Goal: Task Accomplishment & Management: Complete application form

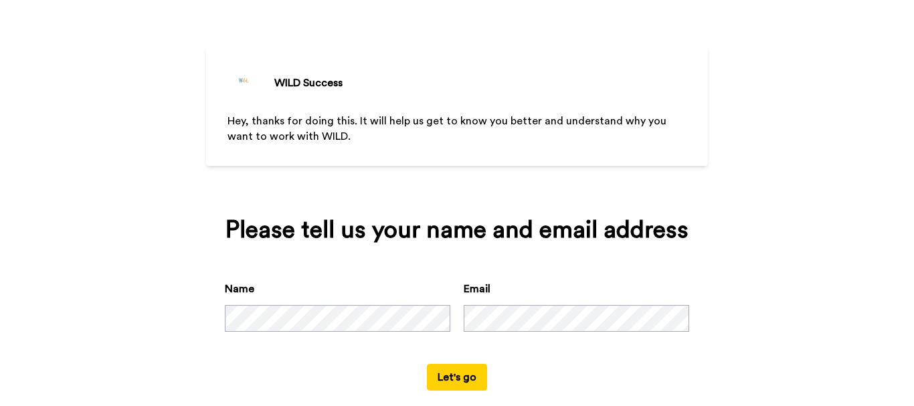
scroll to position [62, 0]
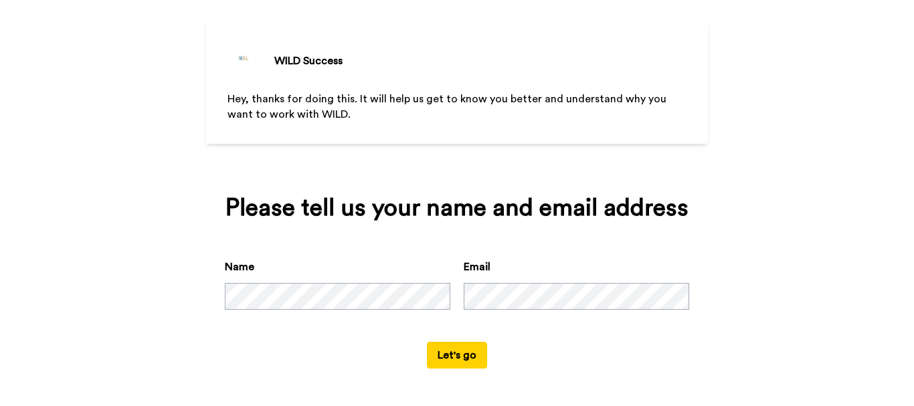
click at [443, 358] on button "Let's go" at bounding box center [457, 355] width 60 height 27
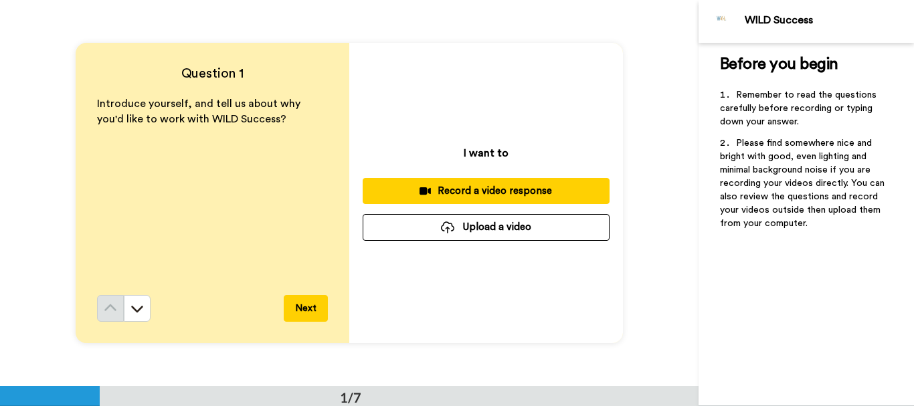
click at [506, 191] on div "Record a video response" at bounding box center [486, 191] width 226 height 14
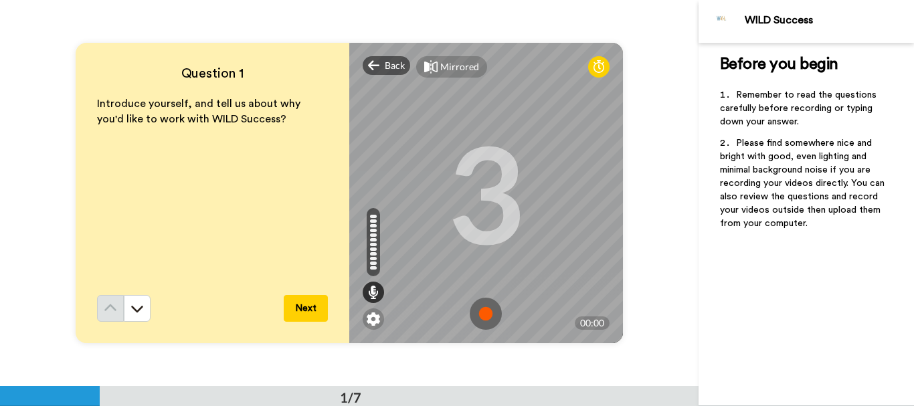
click at [485, 314] on img at bounding box center [486, 314] width 32 height 32
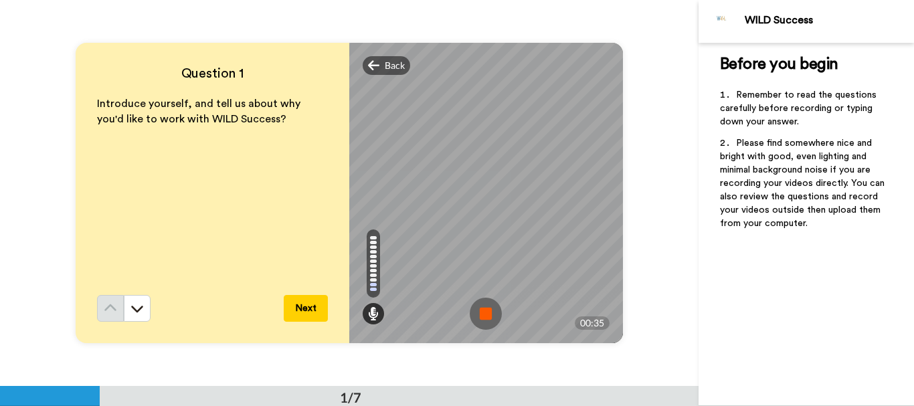
click at [485, 313] on img at bounding box center [486, 314] width 32 height 32
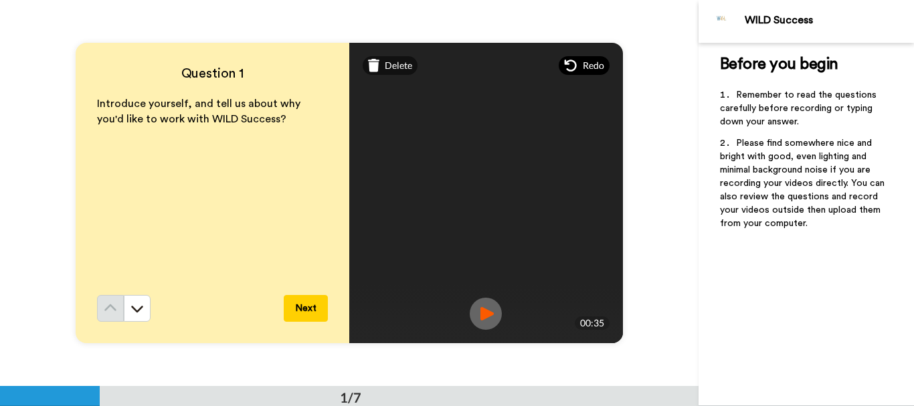
click at [583, 67] on span "Redo" at bounding box center [593, 65] width 21 height 13
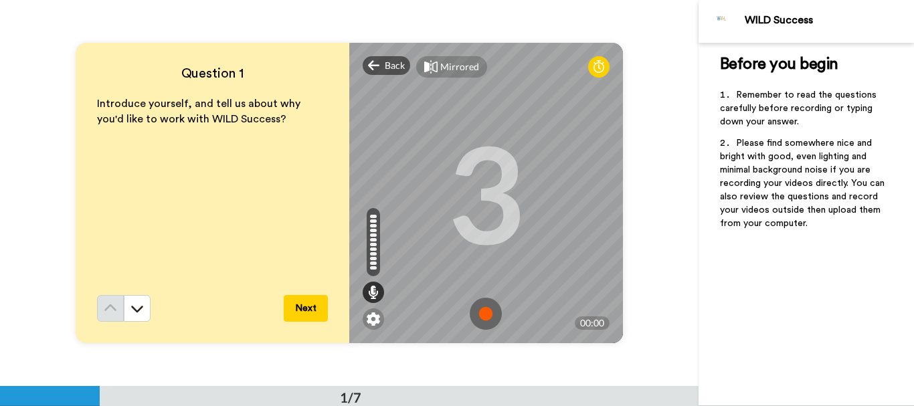
click at [480, 314] on img at bounding box center [486, 314] width 32 height 32
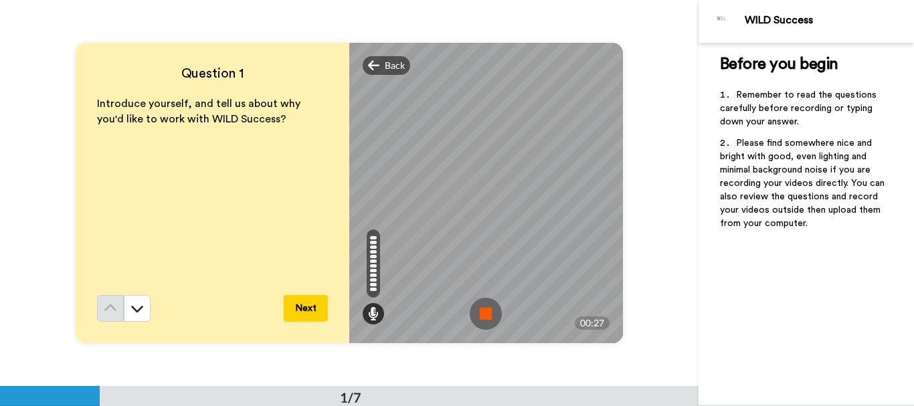
click at [480, 314] on img at bounding box center [486, 314] width 32 height 32
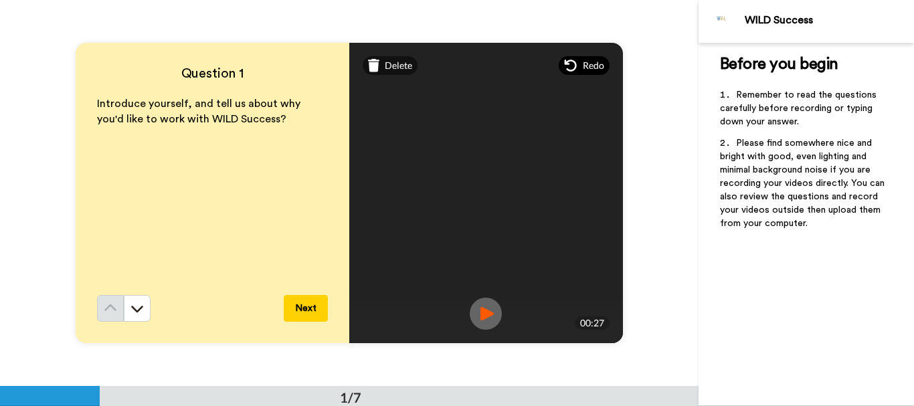
click at [567, 67] on icon at bounding box center [570, 65] width 13 height 13
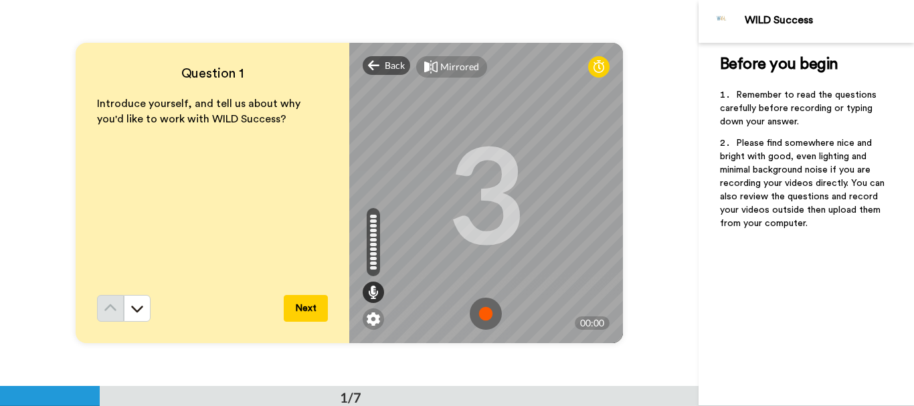
click at [483, 313] on img at bounding box center [486, 314] width 32 height 32
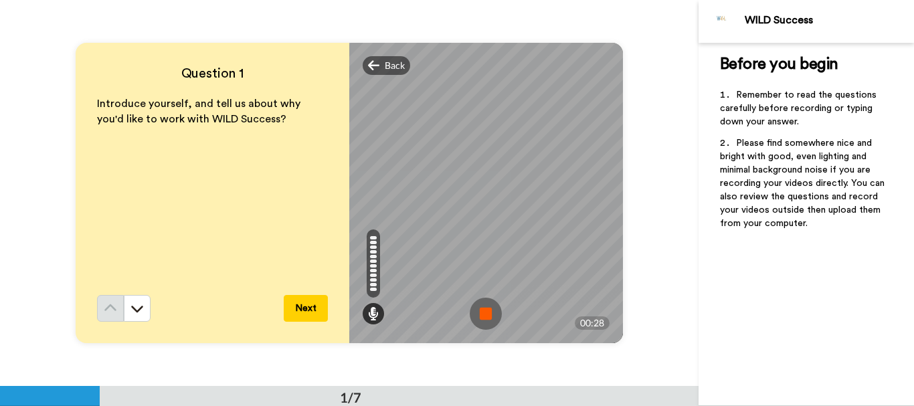
click at [479, 313] on img at bounding box center [486, 314] width 32 height 32
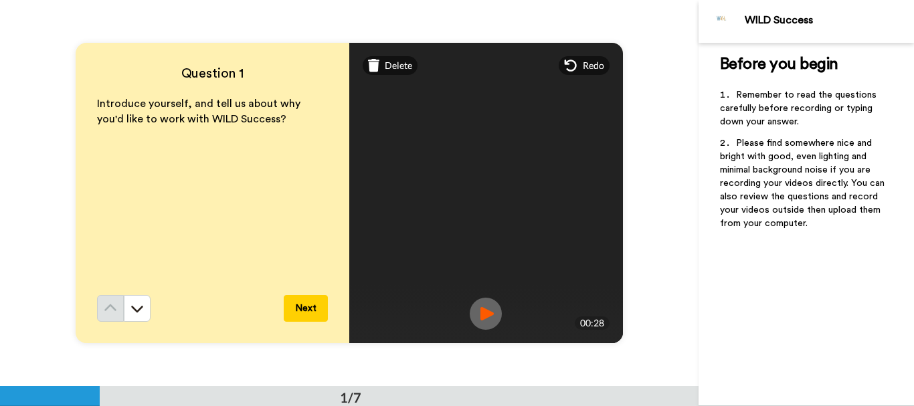
click at [310, 311] on button "Next" at bounding box center [306, 308] width 44 height 27
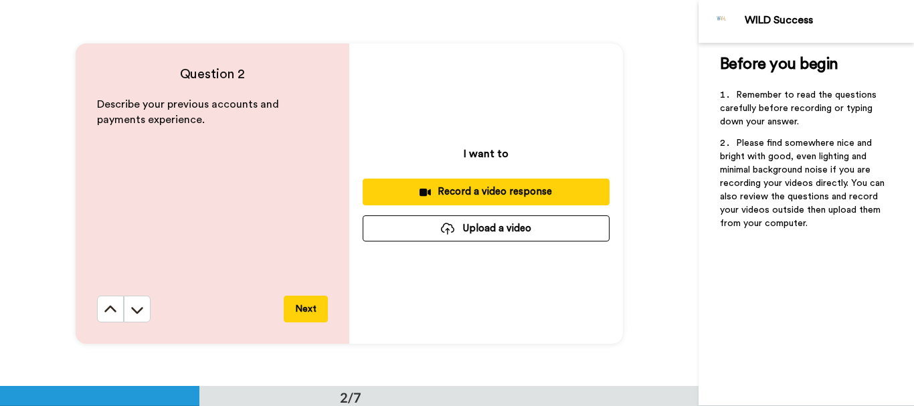
scroll to position [386, 0]
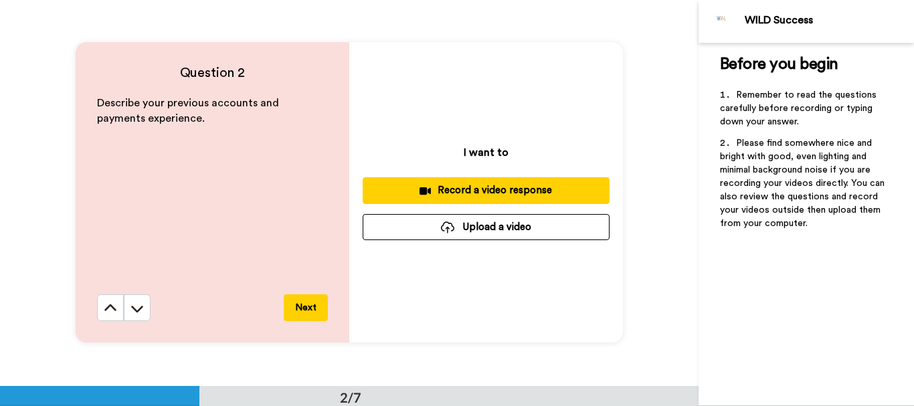
click at [478, 189] on div "Record a video response" at bounding box center [486, 190] width 226 height 14
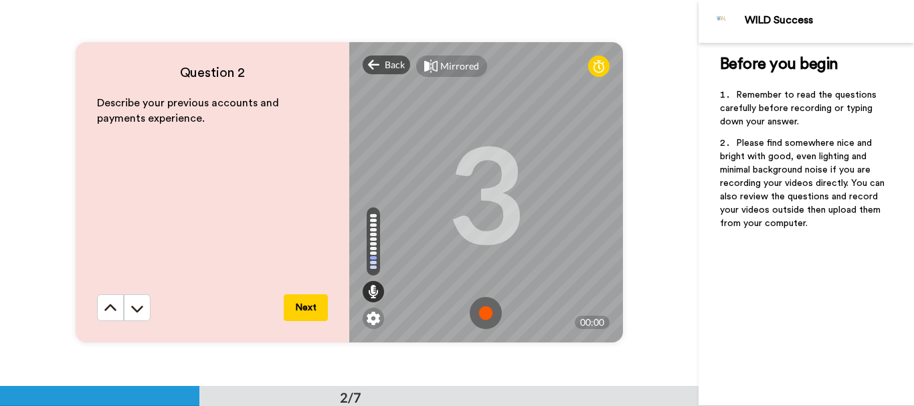
click at [486, 314] on img at bounding box center [486, 313] width 32 height 32
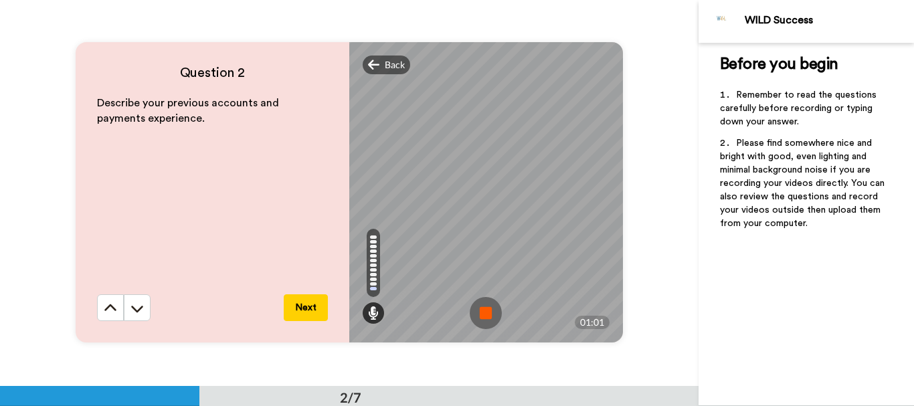
click at [481, 308] on img at bounding box center [486, 313] width 32 height 32
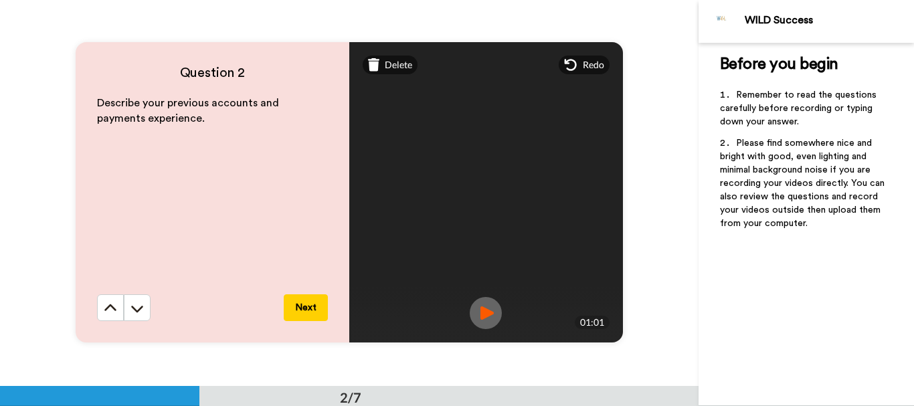
click at [306, 302] on button "Next" at bounding box center [306, 307] width 44 height 27
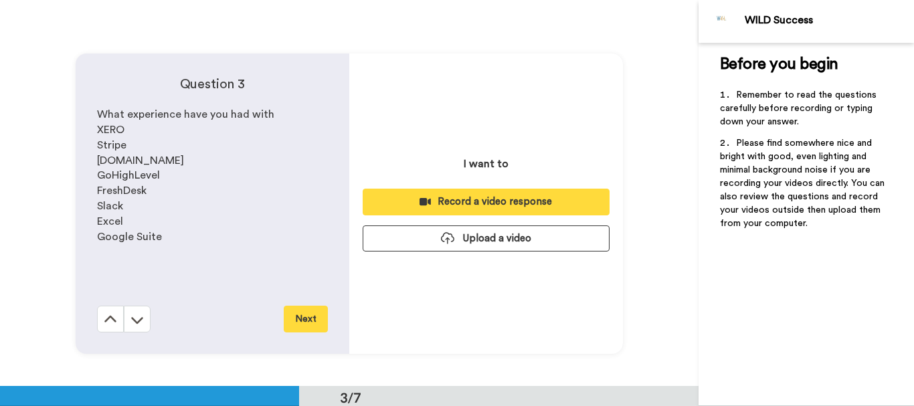
scroll to position [772, 0]
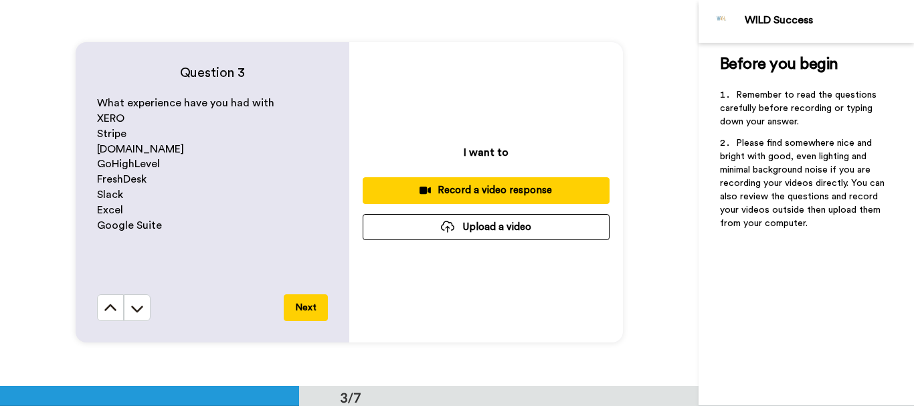
click at [488, 187] on div "Record a video response" at bounding box center [486, 190] width 226 height 14
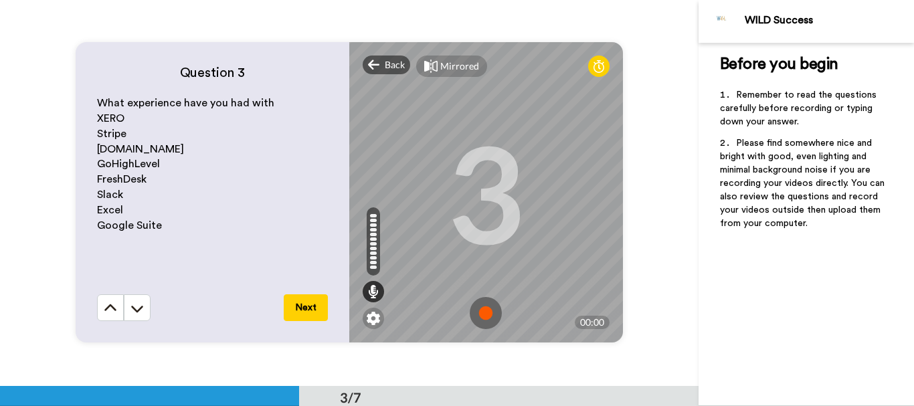
click at [484, 314] on img at bounding box center [486, 313] width 32 height 32
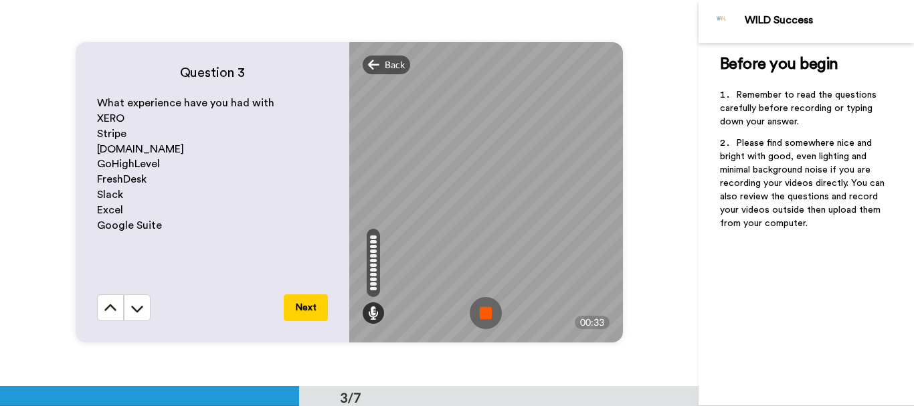
click at [302, 304] on button "Next" at bounding box center [306, 307] width 44 height 27
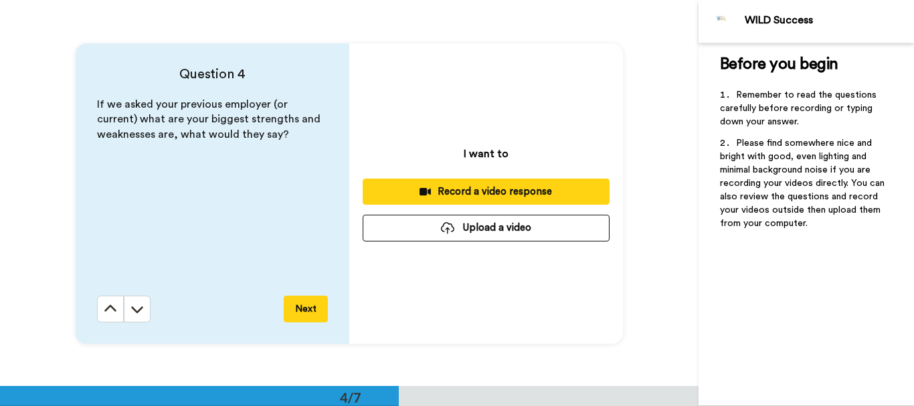
scroll to position [1158, 0]
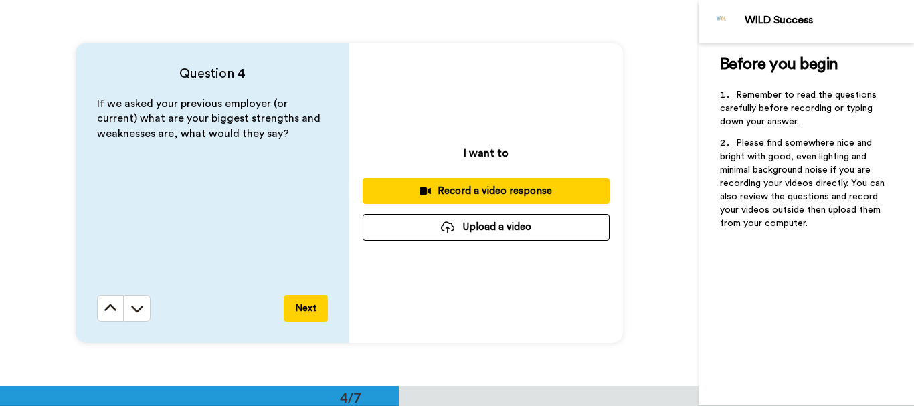
click at [500, 187] on div "Record a video response" at bounding box center [486, 191] width 226 height 14
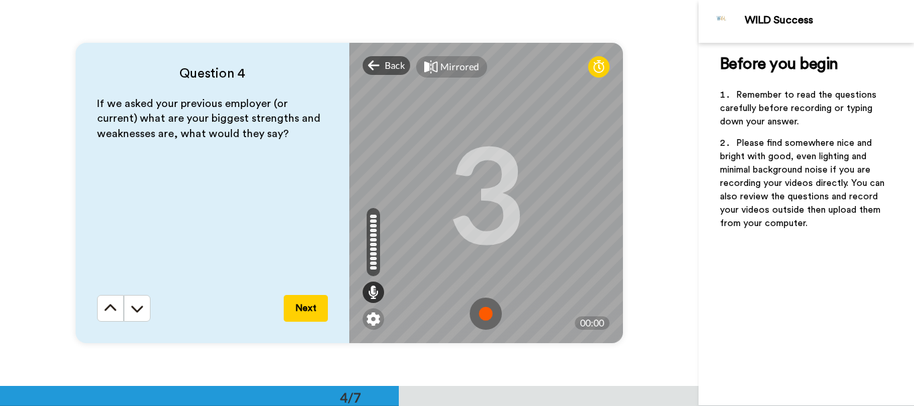
click at [485, 313] on img at bounding box center [486, 314] width 32 height 32
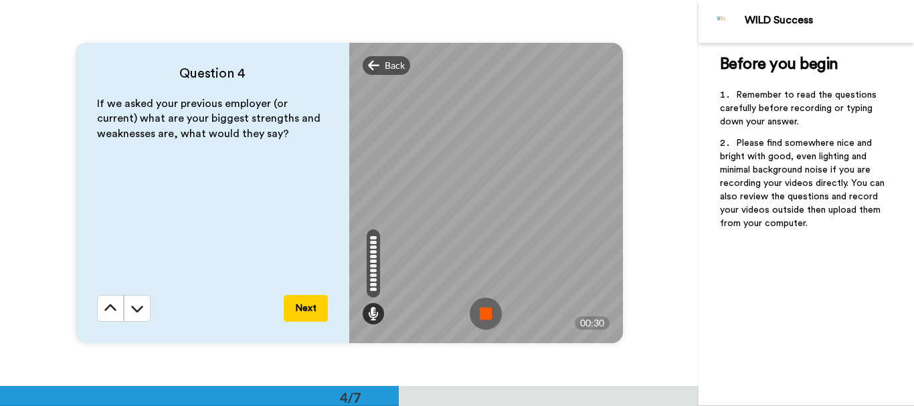
click at [310, 307] on button "Next" at bounding box center [306, 308] width 44 height 27
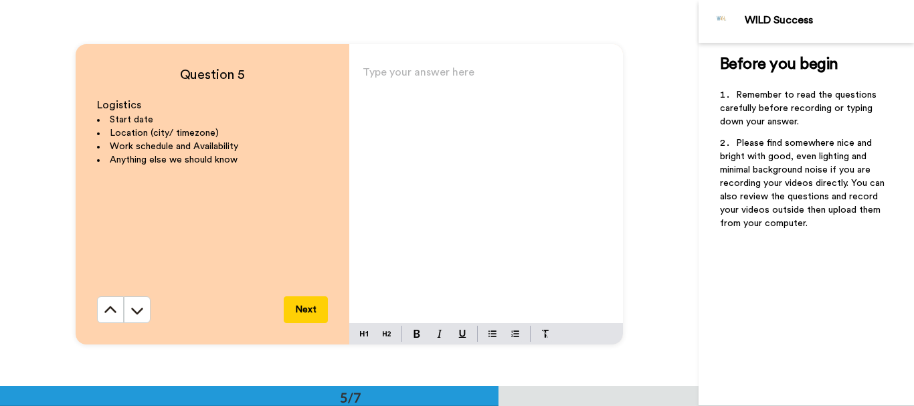
scroll to position [1544, 0]
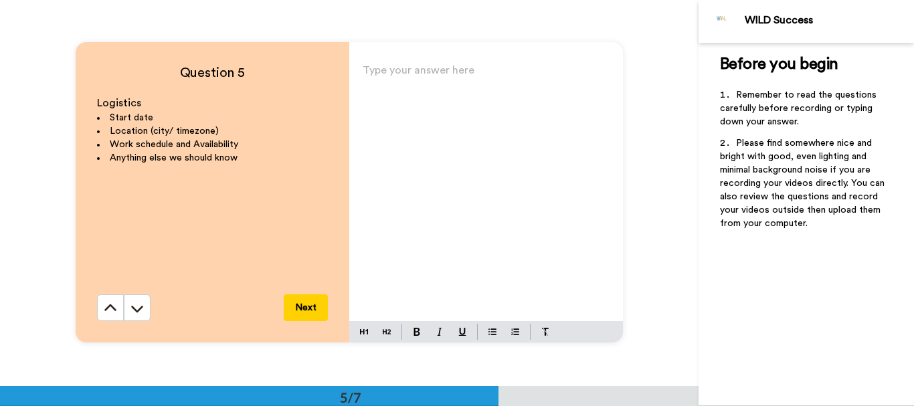
click at [378, 77] on p "Type your answer here ﻿" at bounding box center [486, 75] width 247 height 19
click at [410, 98] on span "Dawesville Perth" at bounding box center [445, 94] width 164 height 11
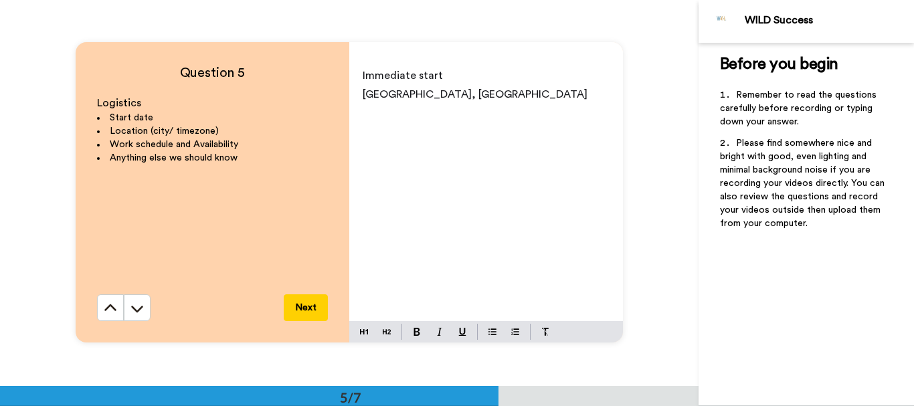
click at [446, 97] on p "Dawesville, Perth" at bounding box center [486, 94] width 247 height 19
click at [299, 310] on button "Next" at bounding box center [306, 307] width 44 height 27
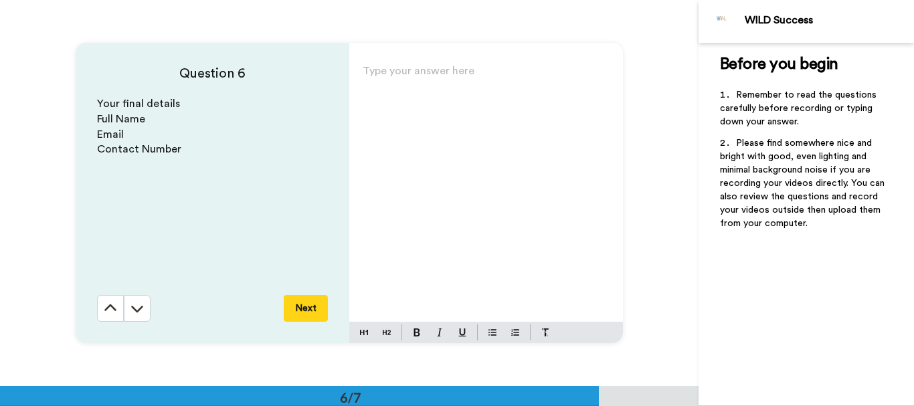
scroll to position [1930, 0]
click at [420, 86] on div "Type your answer here ﻿" at bounding box center [486, 191] width 274 height 260
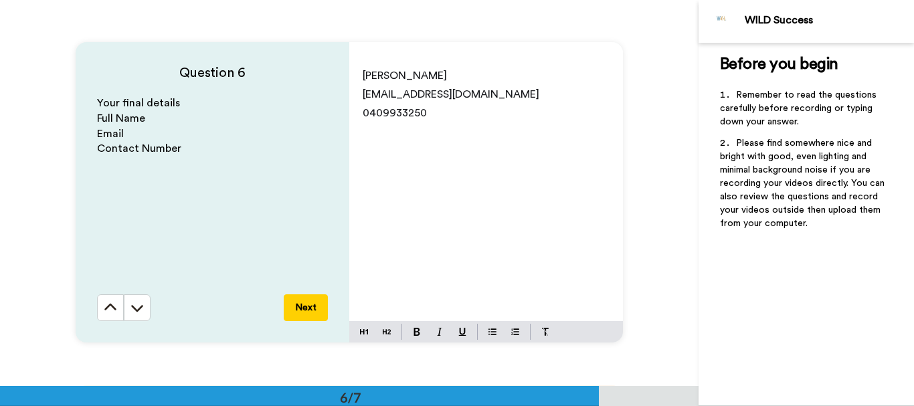
click at [301, 308] on button "Next" at bounding box center [306, 307] width 44 height 27
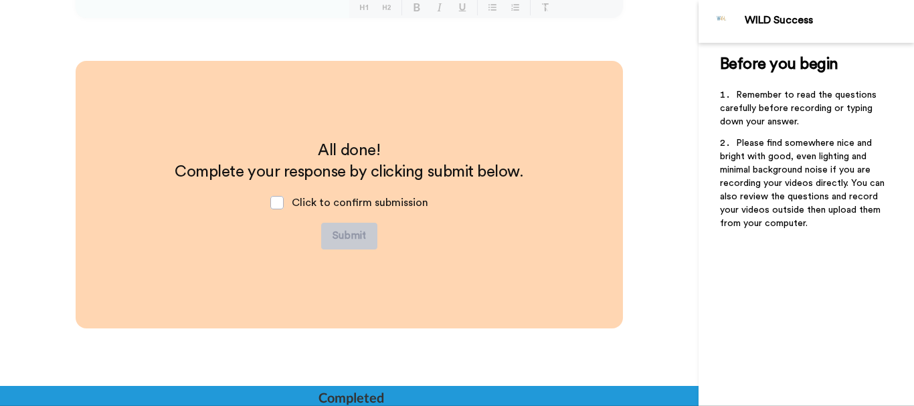
scroll to position [2257, 0]
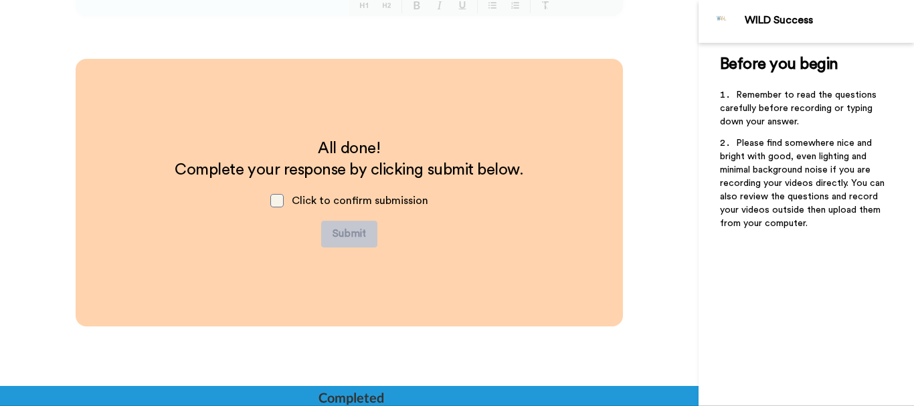
click at [271, 201] on span at bounding box center [276, 200] width 13 height 13
click at [347, 233] on button "Submit" at bounding box center [349, 234] width 56 height 27
